Goal: Answer question/provide support: Share knowledge or assist other users

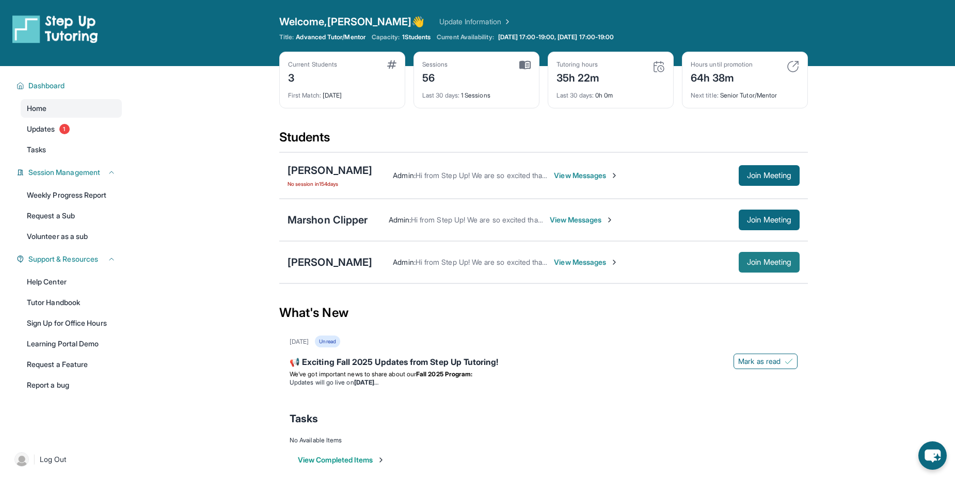
click at [757, 262] on span "Join Meeting" at bounding box center [769, 262] width 44 height 6
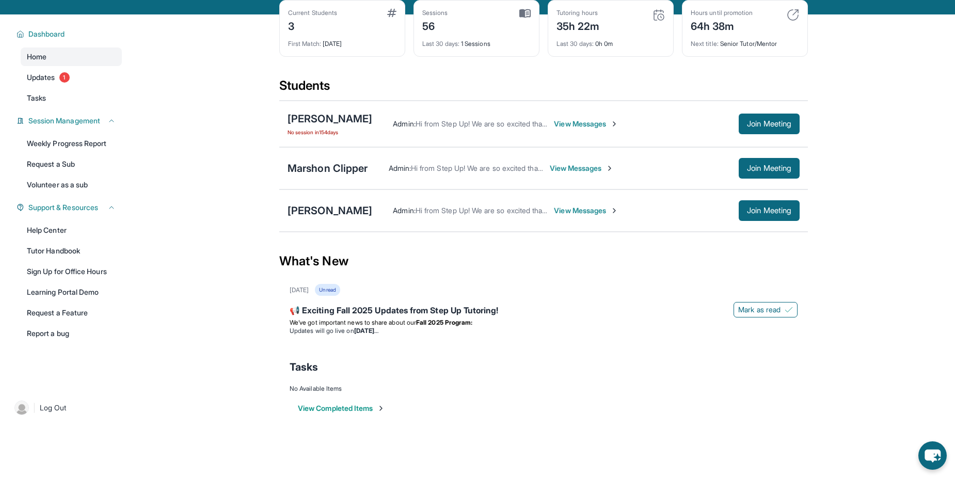
scroll to position [66, 0]
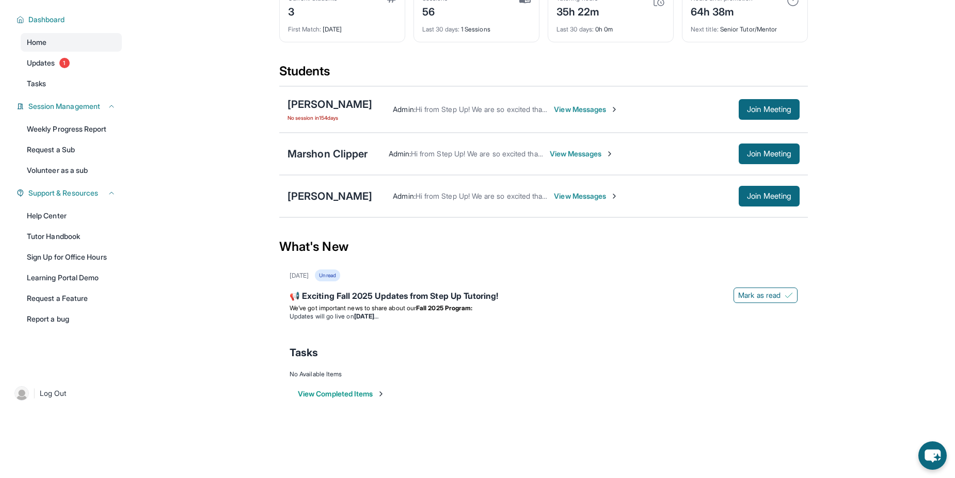
click at [589, 193] on span "View Messages" at bounding box center [586, 196] width 64 height 10
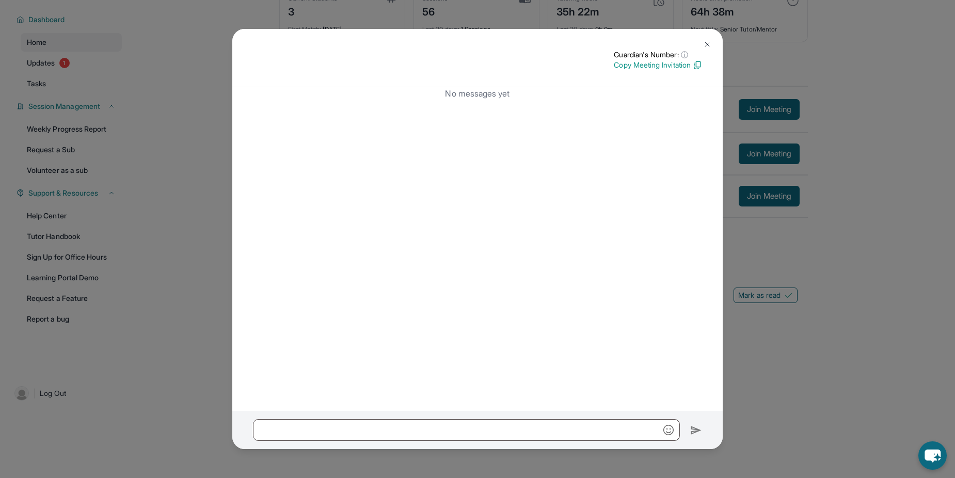
click at [710, 41] on img at bounding box center [707, 44] width 8 height 8
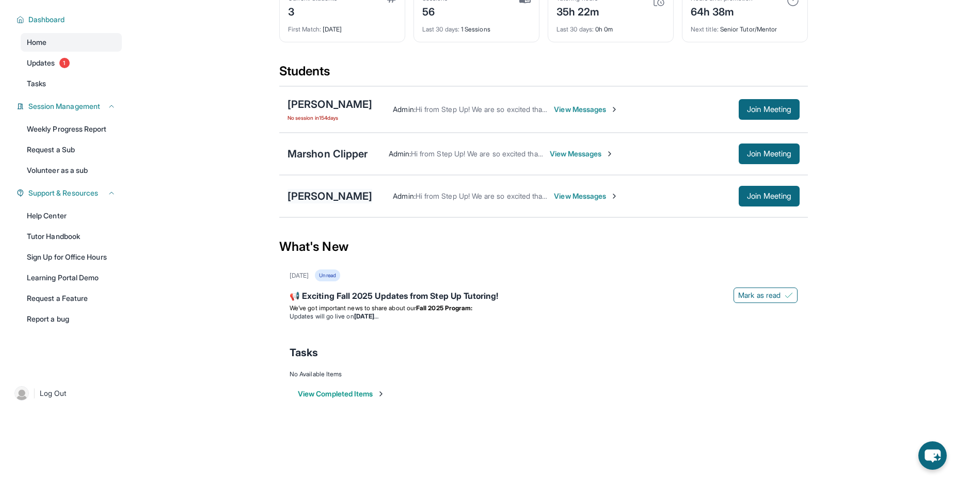
click at [315, 189] on div "[PERSON_NAME]" at bounding box center [329, 196] width 85 height 14
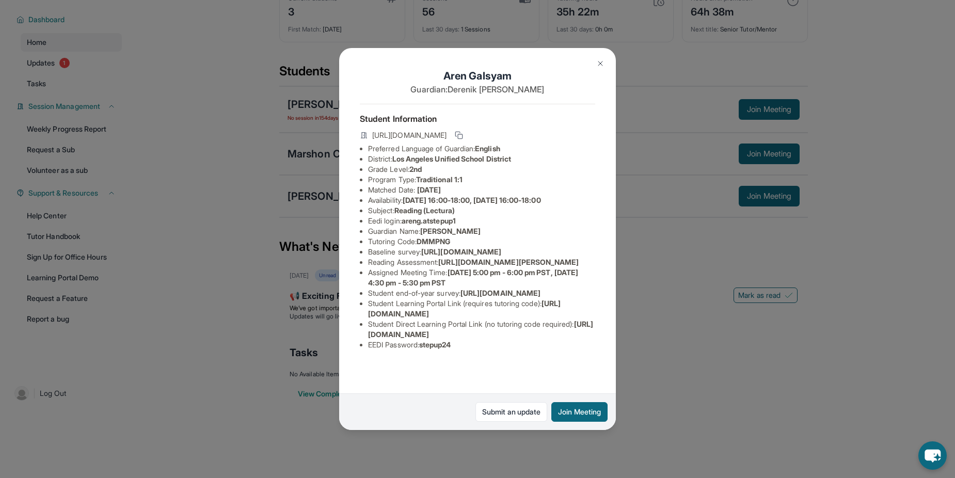
scroll to position [0, 0]
click at [415, 223] on li "Eedi login : areng.atstepup1" at bounding box center [481, 221] width 227 height 10
click at [412, 215] on span "Reading (Lectura)" at bounding box center [424, 210] width 60 height 9
click at [415, 215] on span "Reading (Lectura)" at bounding box center [424, 210] width 60 height 9
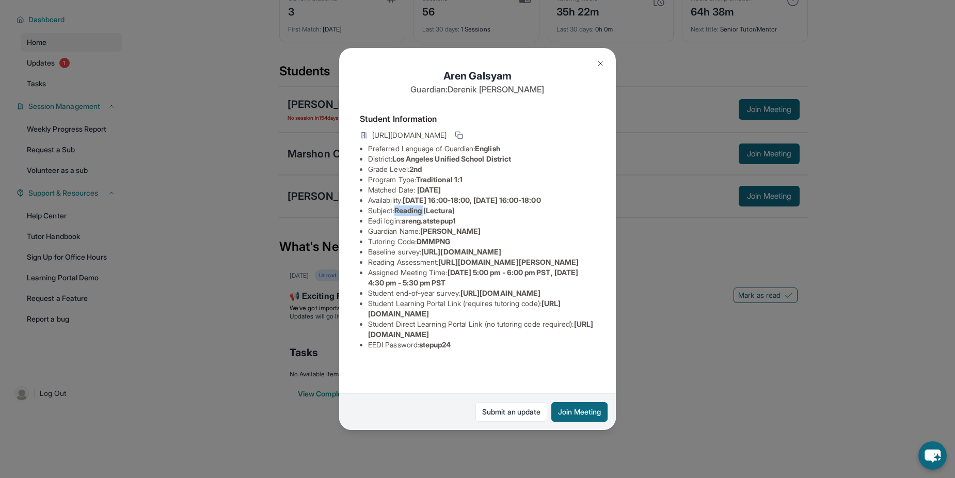
click at [419, 215] on span "Reading (Lectura)" at bounding box center [424, 210] width 60 height 9
click at [424, 215] on span "Reading (Lectura)" at bounding box center [424, 210] width 60 height 9
drag, startPoint x: 398, startPoint y: 220, endPoint x: 462, endPoint y: 220, distance: 64.5
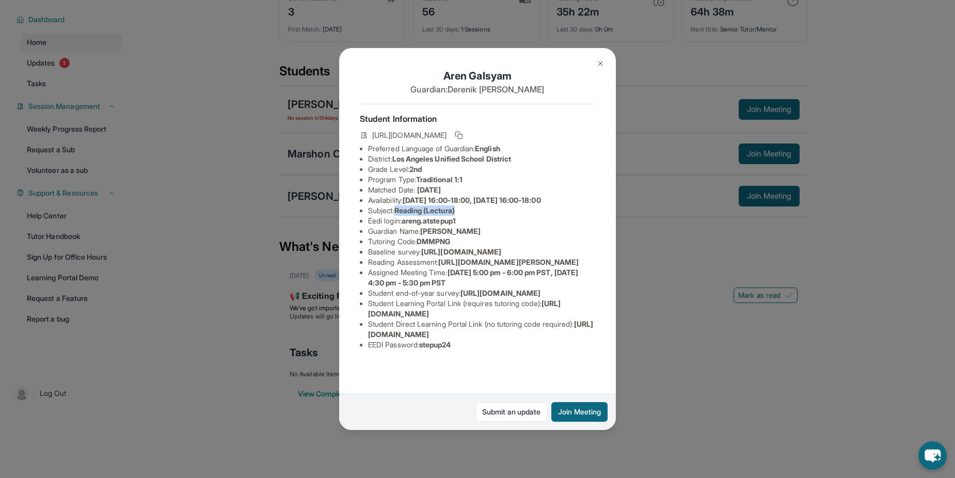
click at [462, 216] on li "Subject : Reading (Lectura)" at bounding box center [481, 210] width 227 height 10
drag, startPoint x: 424, startPoint y: 157, endPoint x: 488, endPoint y: 160, distance: 64.1
click at [488, 226] on li "Guardian Name : Derenik Galstyan" at bounding box center [481, 231] width 227 height 10
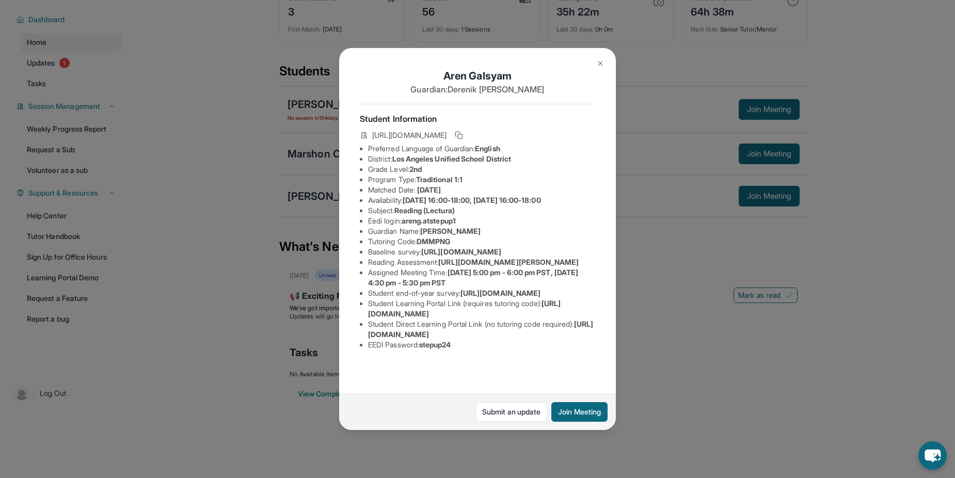
drag, startPoint x: 488, startPoint y: 160, endPoint x: 473, endPoint y: 161, distance: 15.0
click at [473, 227] on span "[PERSON_NAME]" at bounding box center [450, 231] width 60 height 9
click at [597, 63] on img at bounding box center [600, 63] width 8 height 8
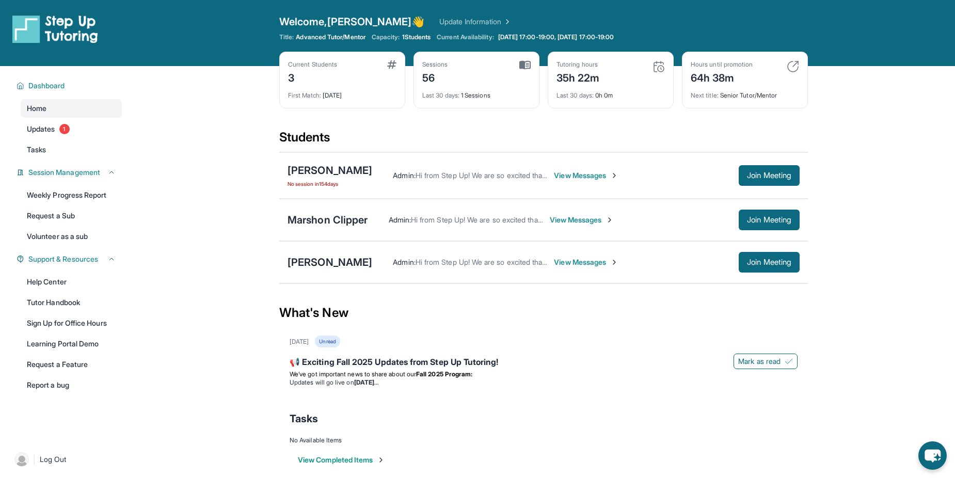
click at [330, 94] on div "First Match : [DATE]" at bounding box center [342, 92] width 108 height 14
click at [336, 263] on div "[PERSON_NAME]" at bounding box center [329, 262] width 85 height 14
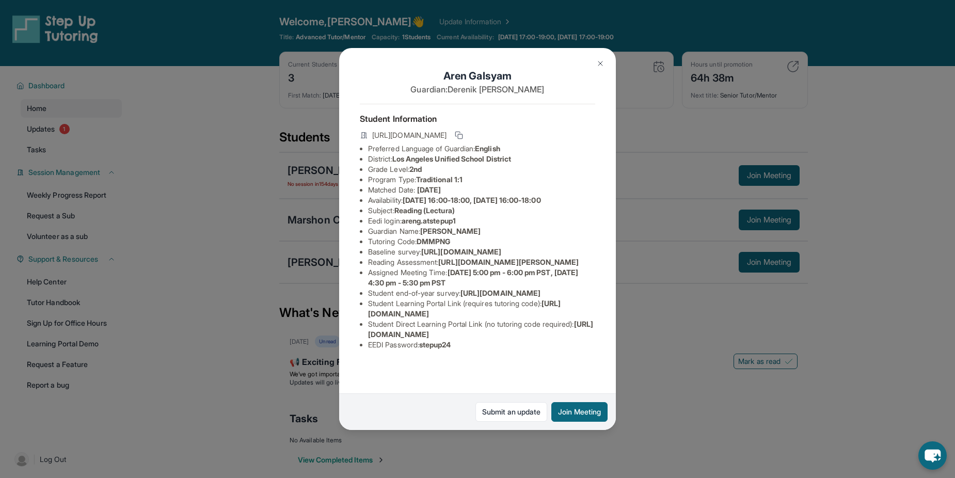
scroll to position [78, 0]
click at [530, 414] on link "Submit an update" at bounding box center [511, 412] width 72 height 20
click at [603, 63] on img at bounding box center [600, 63] width 8 height 8
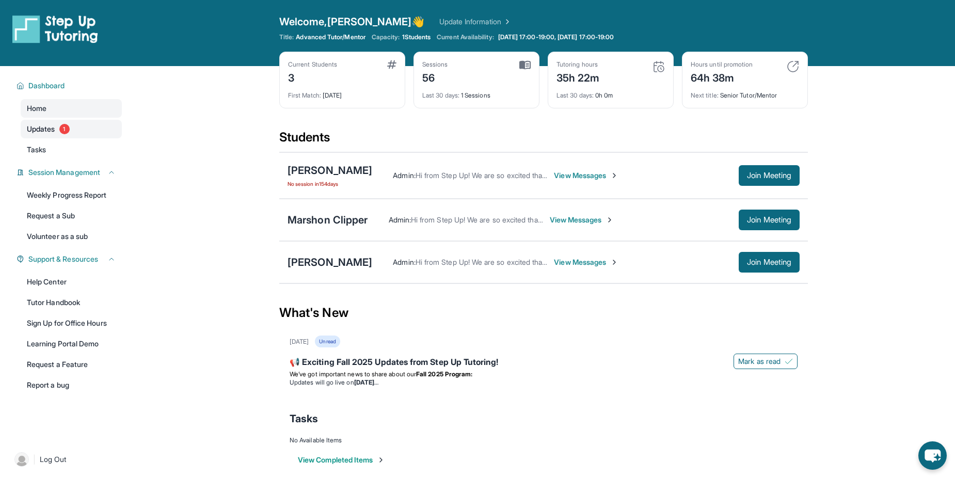
click at [64, 135] on link "Updates 1" at bounding box center [71, 129] width 101 height 19
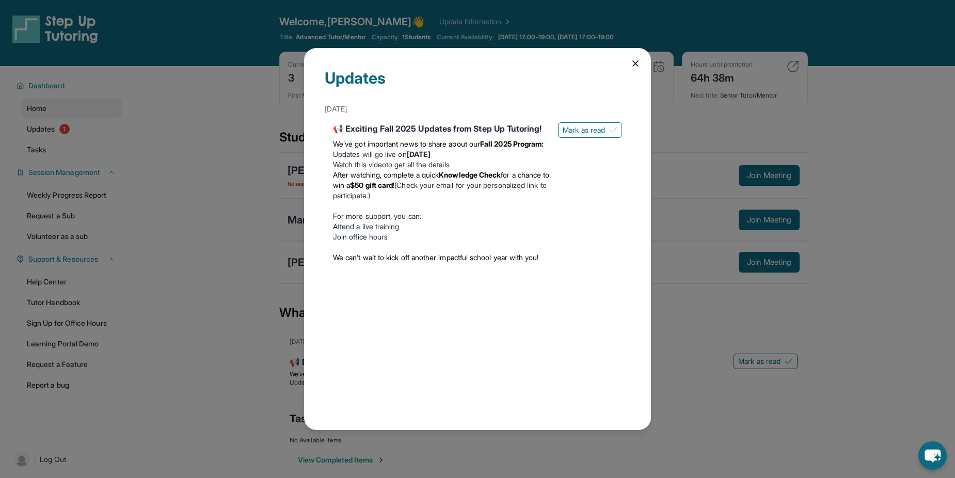
click at [632, 62] on icon at bounding box center [635, 63] width 10 height 10
